Goal: Task Accomplishment & Management: Manage account settings

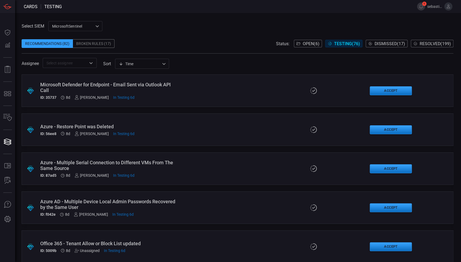
click at [94, 60] on icon "Open" at bounding box center [91, 63] width 6 height 6
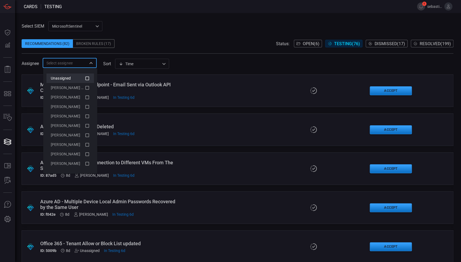
click at [84, 81] on div "Unassigned" at bounding box center [68, 78] width 34 height 6
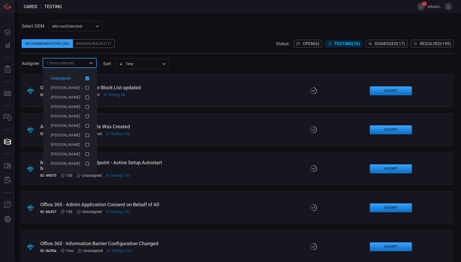
click at [206, 58] on div "Assignee 1 Items selected ​ sort Time visibleUpdateTime ​" at bounding box center [238, 63] width 432 height 10
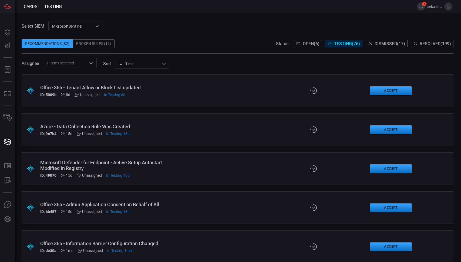
click at [303, 46] on span "Open ( 6 )" at bounding box center [311, 43] width 17 height 5
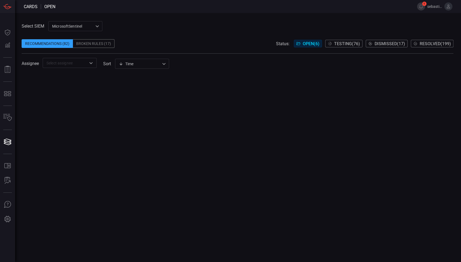
click at [91, 62] on icon "Open" at bounding box center [91, 63] width 6 height 6
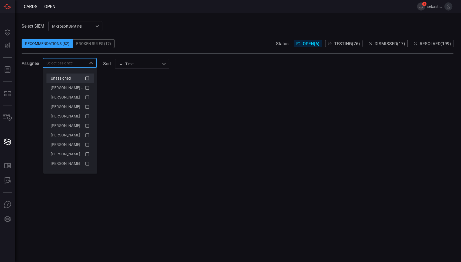
click at [83, 78] on div "Unassigned" at bounding box center [68, 78] width 34 height 6
click at [139, 108] on div at bounding box center [238, 167] width 432 height 187
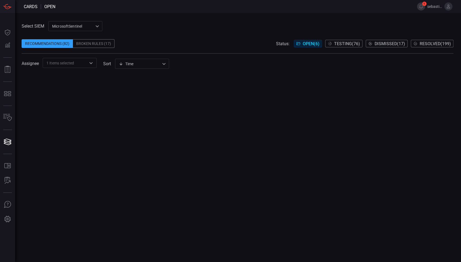
click at [92, 65] on icon "Open" at bounding box center [91, 63] width 6 height 6
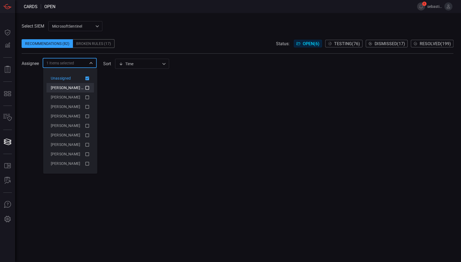
click at [82, 88] on span "[PERSON_NAME] (Myself)" at bounding box center [73, 87] width 44 height 4
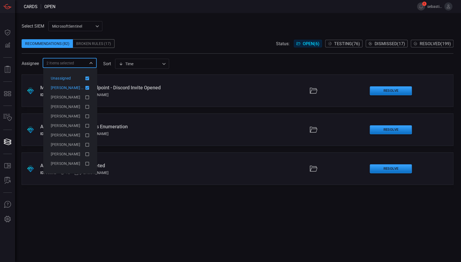
click at [85, 79] on icon at bounding box center [87, 78] width 5 height 6
click at [84, 88] on span "[PERSON_NAME] (Myself)" at bounding box center [73, 87] width 44 height 4
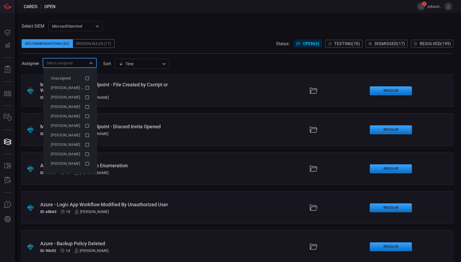
click at [347, 42] on span "Testing ( 76 )" at bounding box center [347, 43] width 26 height 5
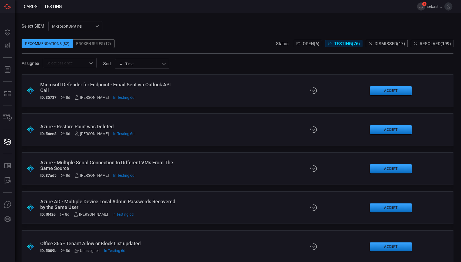
click at [308, 45] on span "Open ( 6 )" at bounding box center [311, 43] width 17 height 5
